Goal: Navigation & Orientation: Find specific page/section

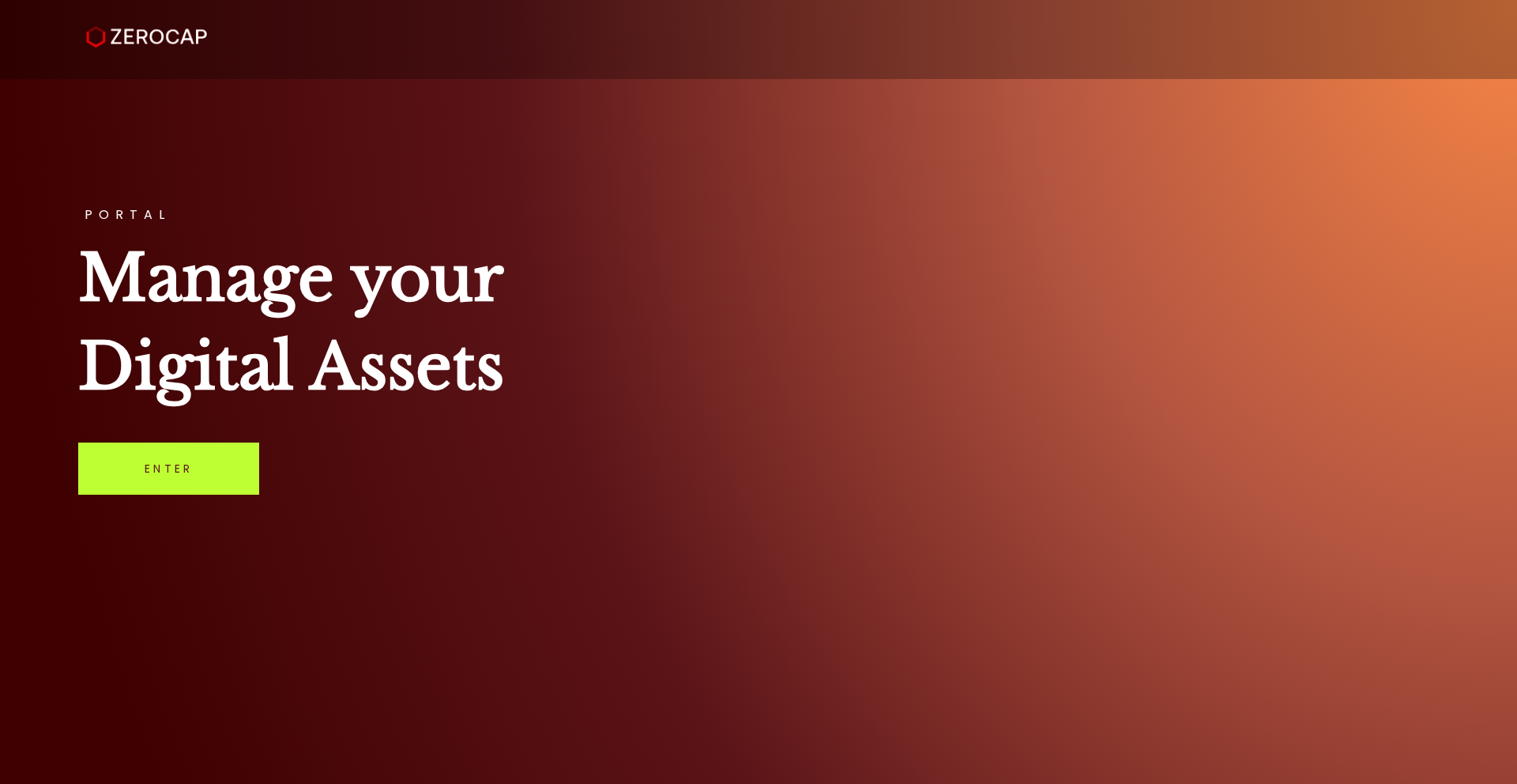
click at [156, 468] on link "Enter" at bounding box center [168, 468] width 181 height 52
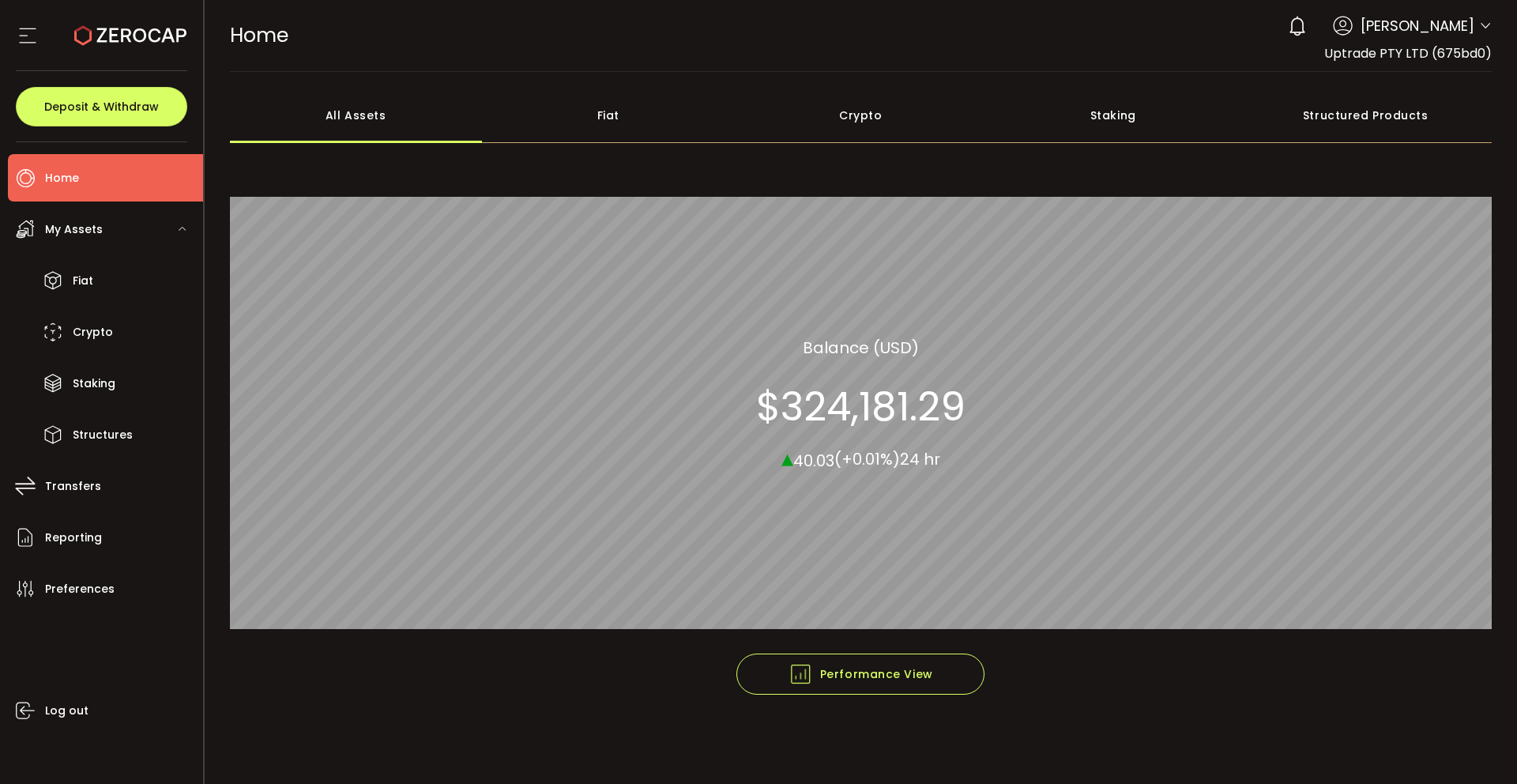
click at [1485, 27] on icon at bounding box center [1485, 26] width 12 height 12
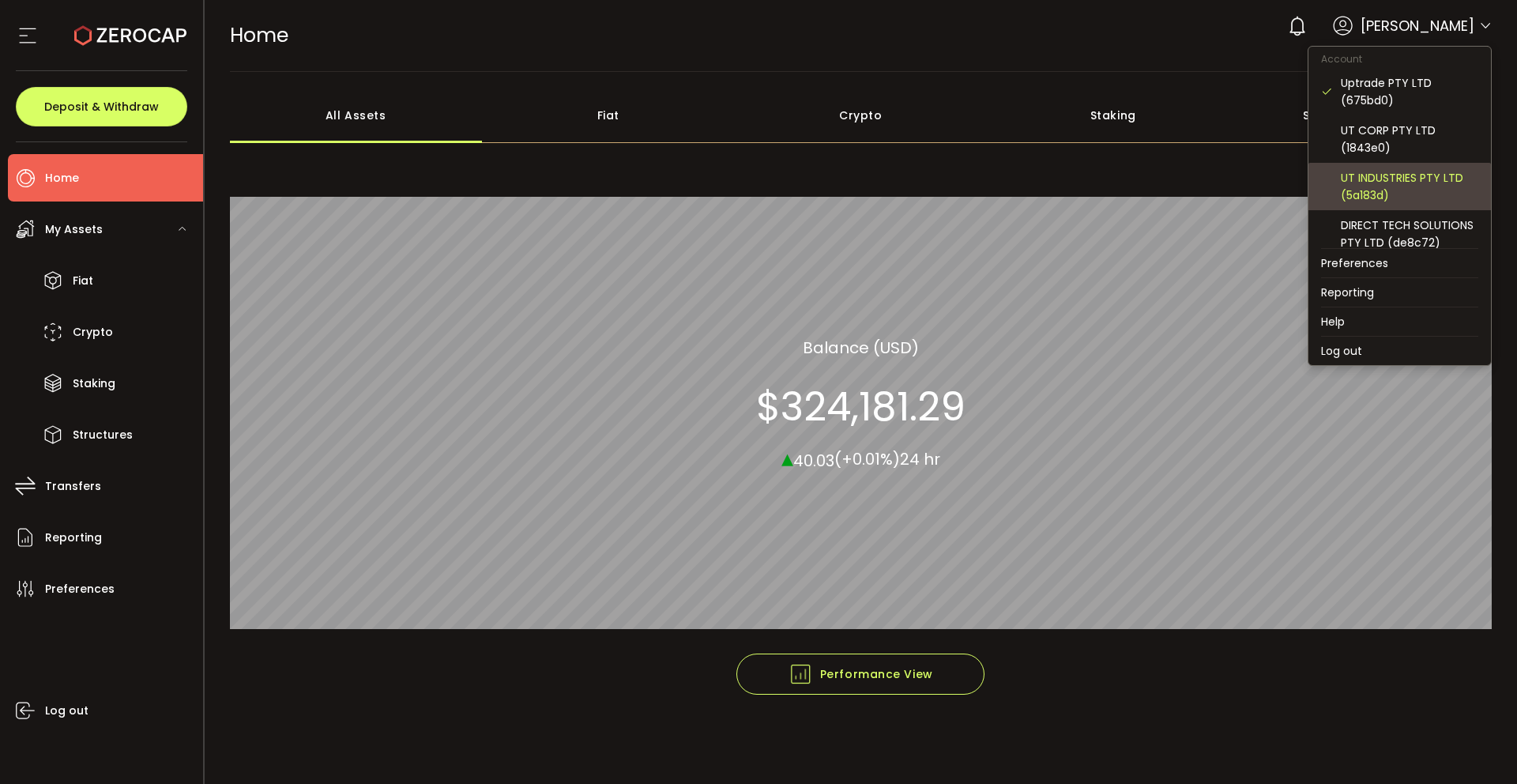
scroll to position [9, 0]
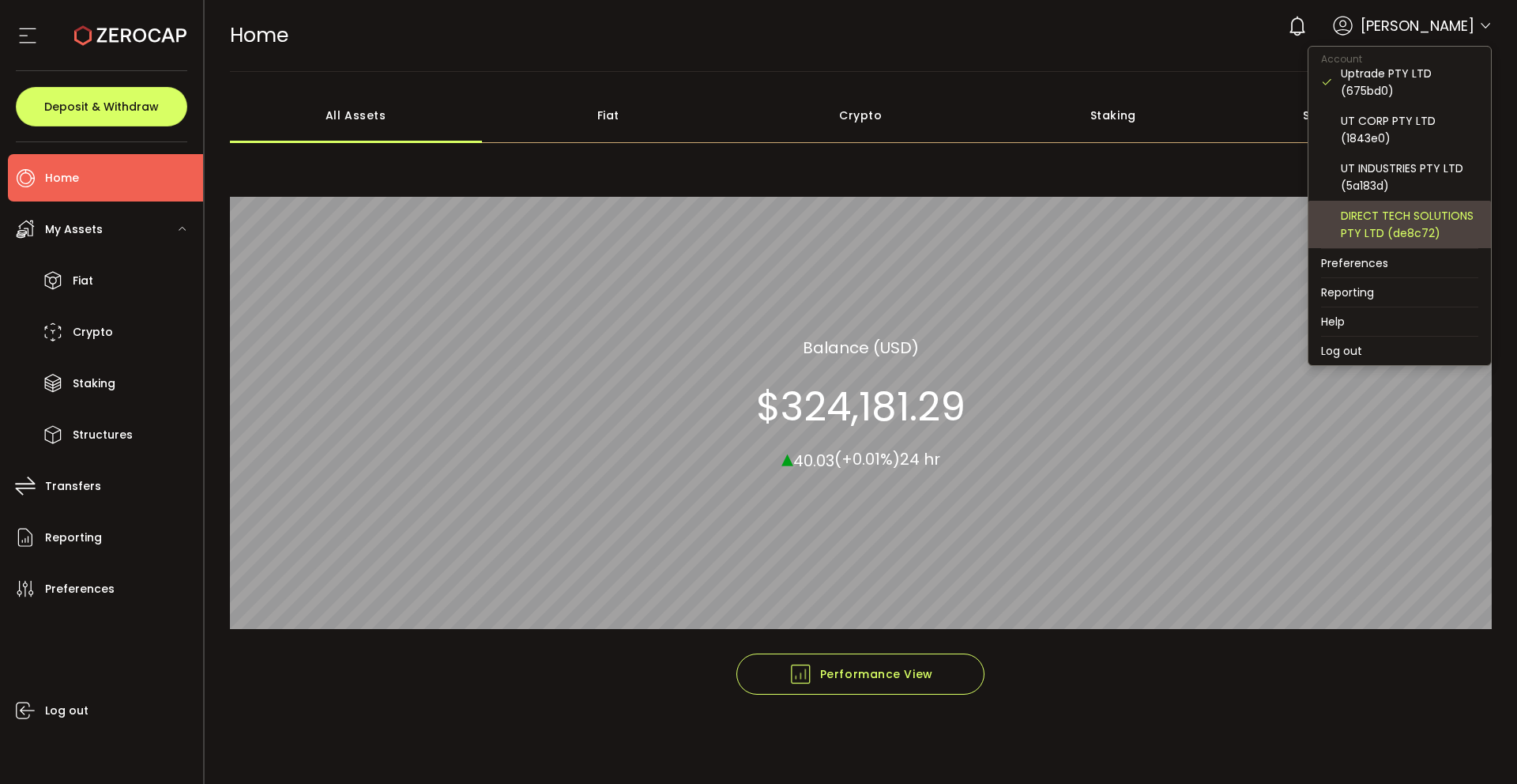
click at [1377, 222] on div "DIRECT TECH SOLUTIONS PTY LTD (de8c72)" at bounding box center [1410, 224] width 138 height 35
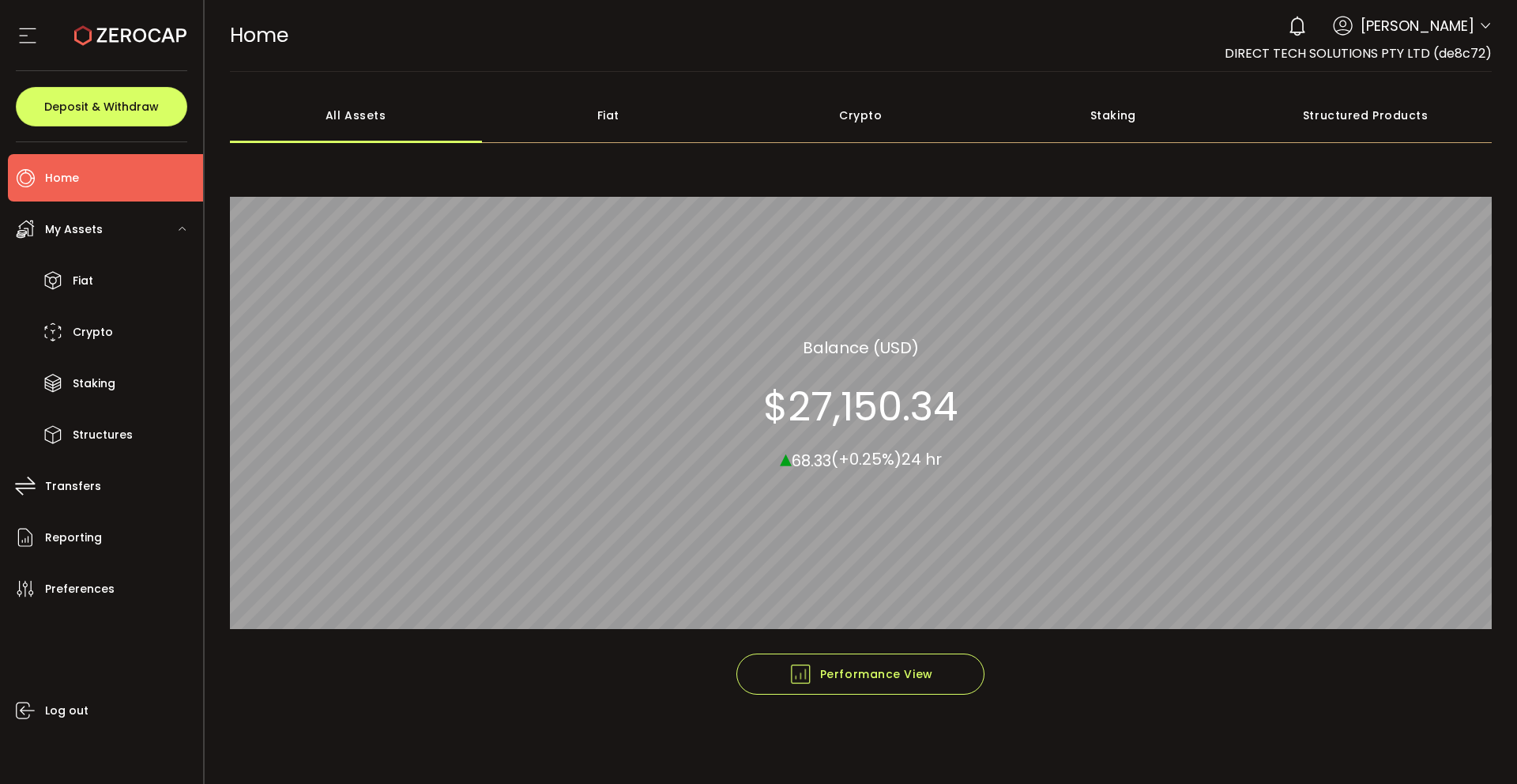
click at [607, 117] on div "Fiat" at bounding box center [608, 115] width 253 height 55
click at [844, 126] on div "Crypto" at bounding box center [861, 115] width 253 height 55
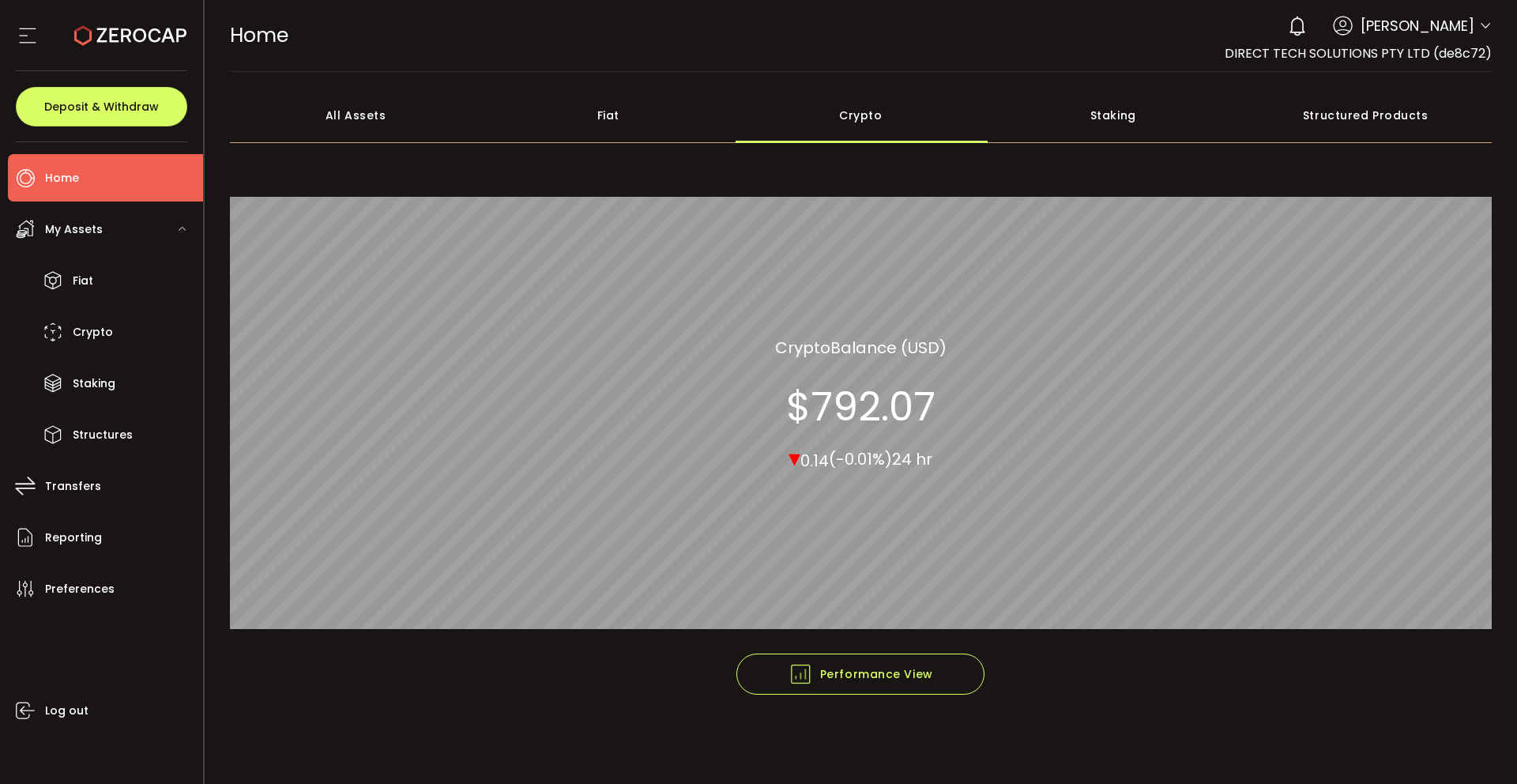
click at [371, 120] on div "All Assets" at bounding box center [357, 115] width 253 height 55
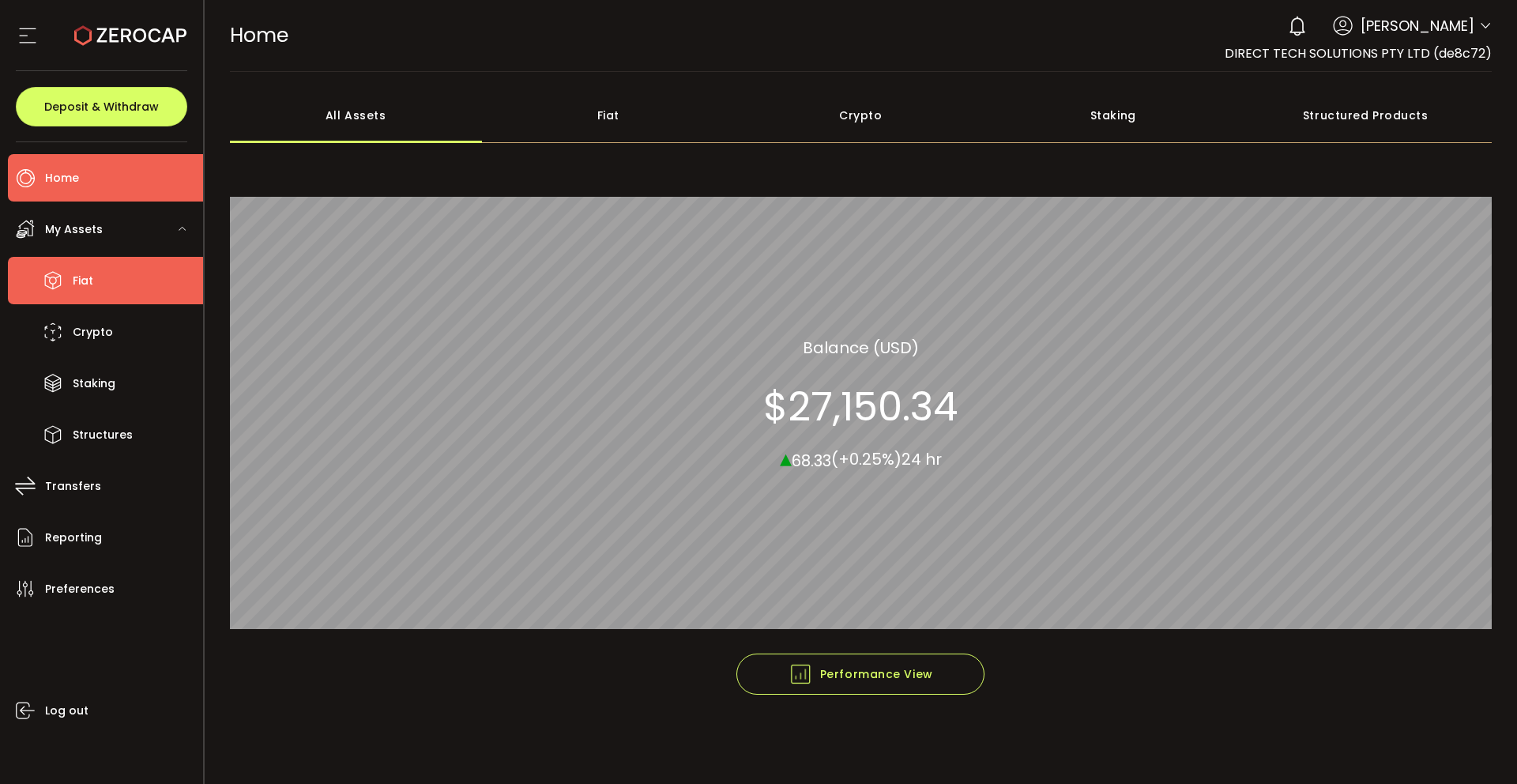
click at [87, 287] on span "Fiat" at bounding box center [83, 281] width 21 height 23
